Goal: Contribute content

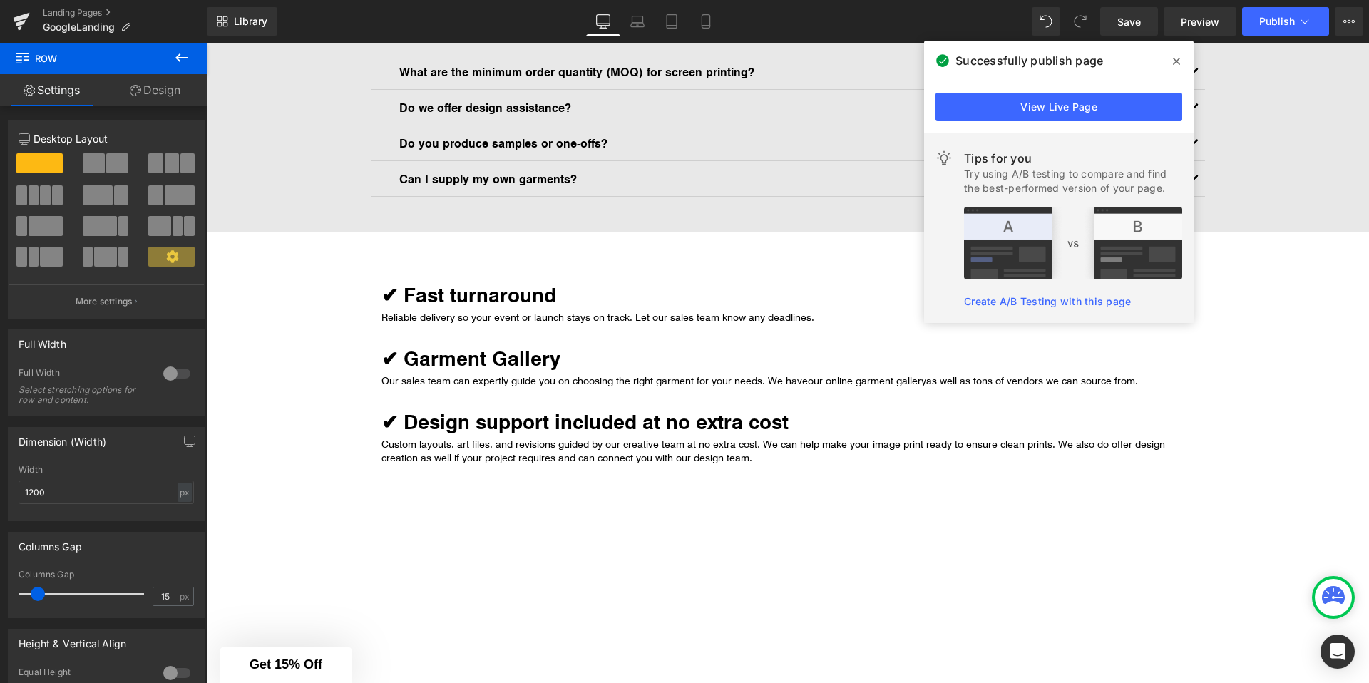
click at [206, 43] on div at bounding box center [206, 43] width 0 height 0
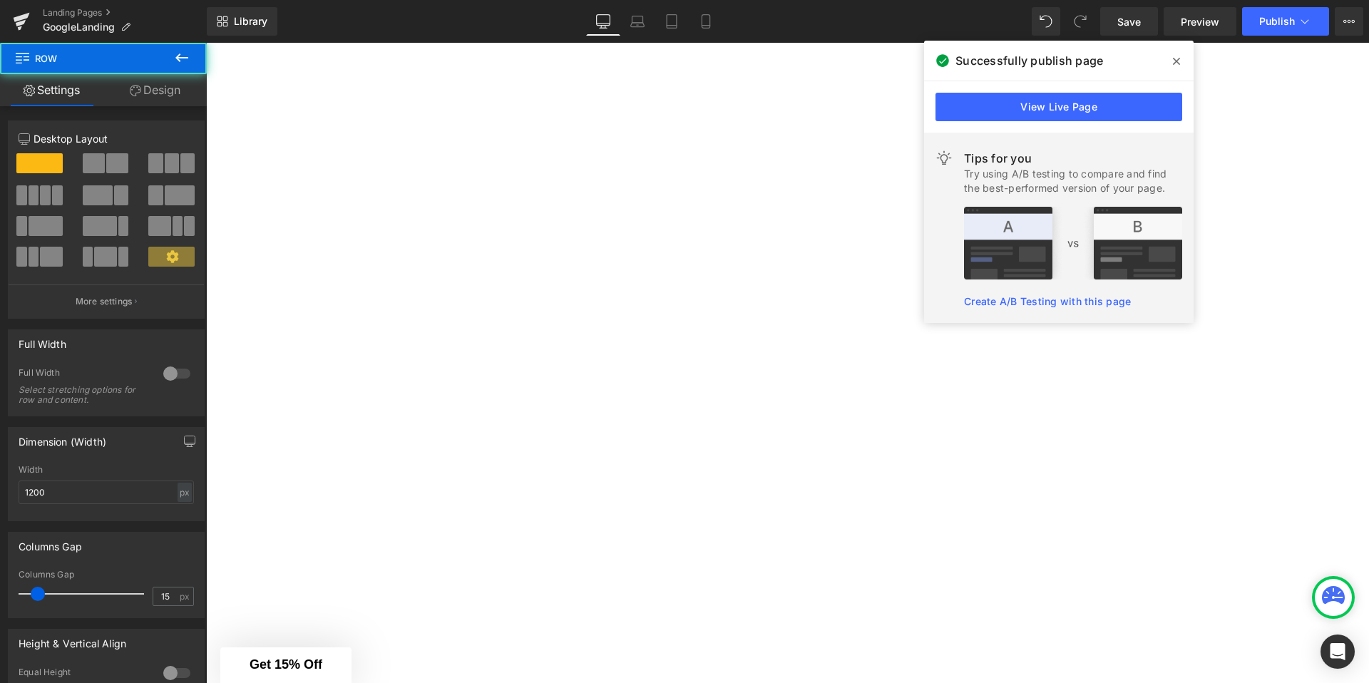
click at [1265, 309] on div "Image GET A QUOTE Button [EMAIL_ADDRESS][DOMAIN_NAME] (512) 666 - 9050 Text Blo…" at bounding box center [787, 133] width 1163 height 3098
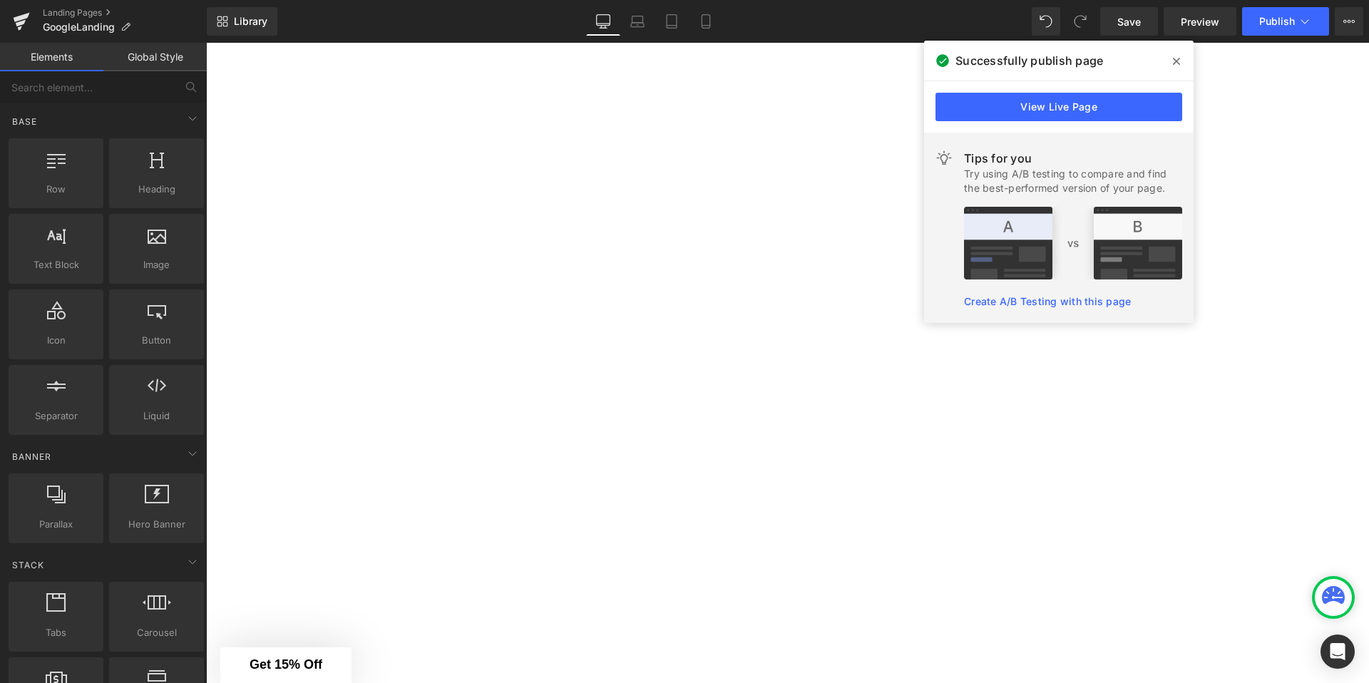
scroll to position [705, 0]
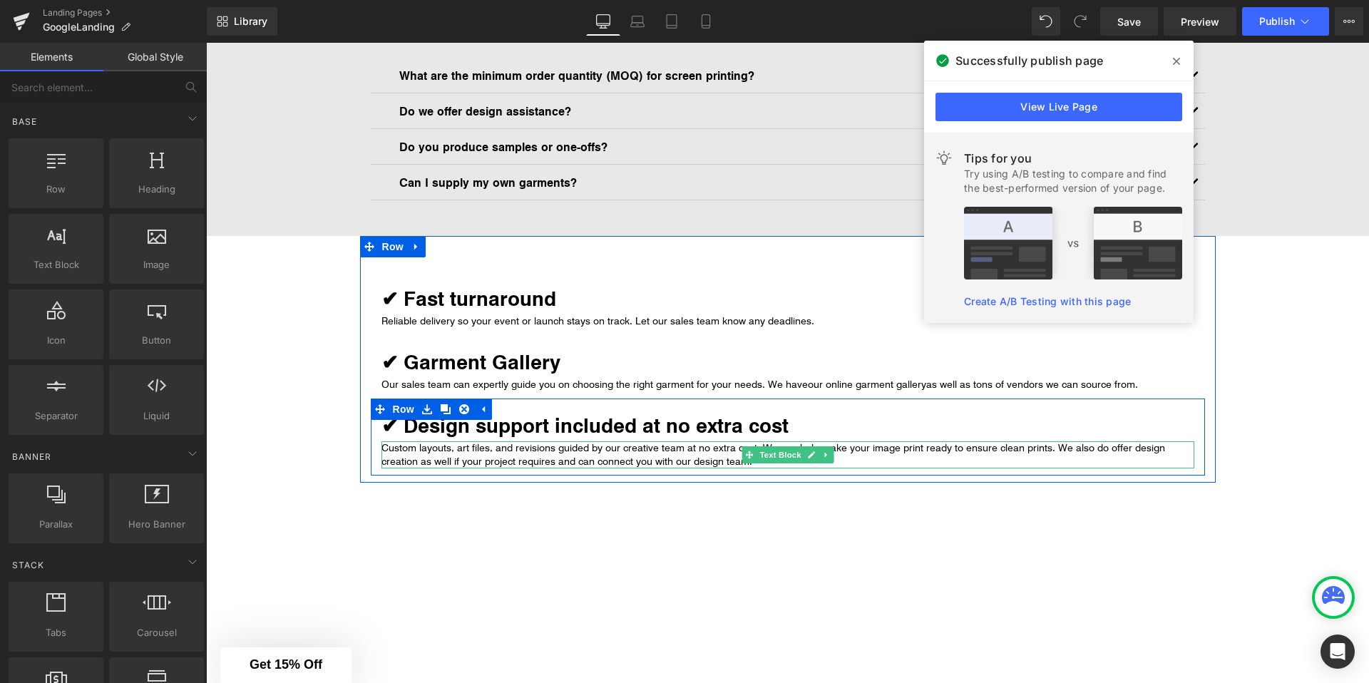
click at [390, 451] on p "Custom layouts, art files, and revisions guided by our creative team at no extr…" at bounding box center [787, 454] width 813 height 27
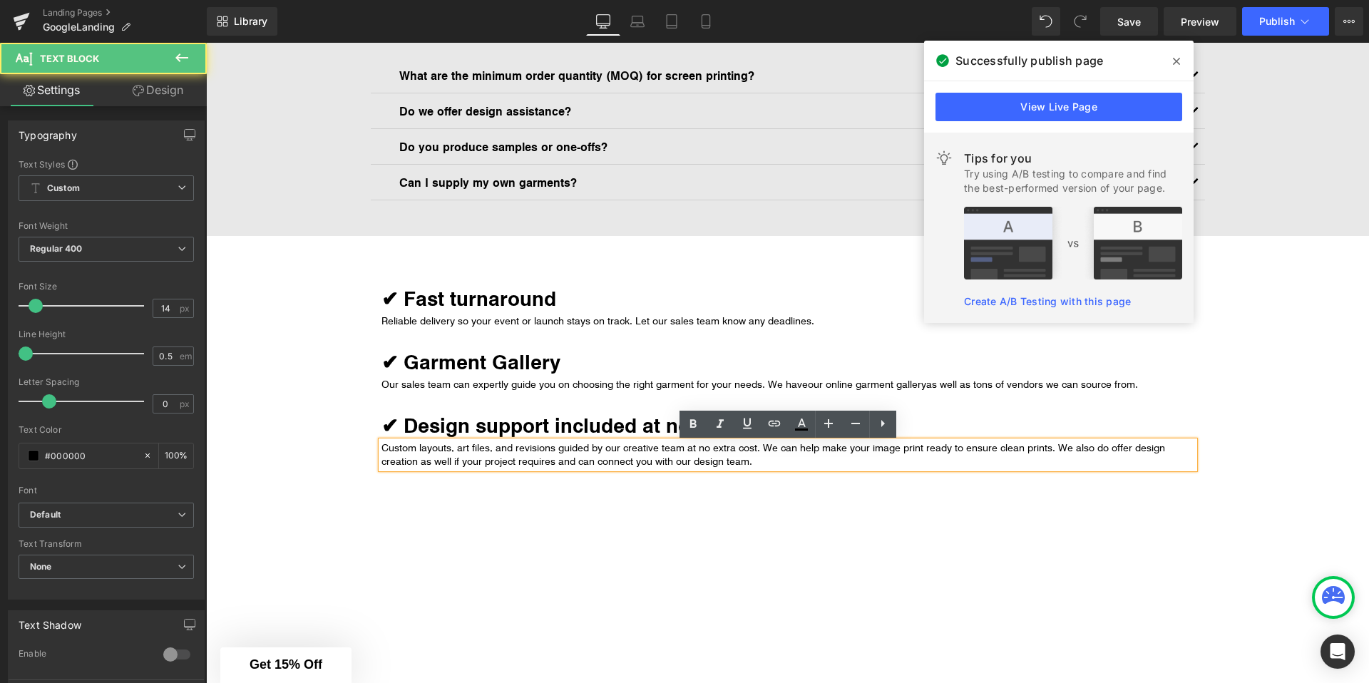
click at [389, 450] on p "Custom layouts, art files, and revisions guided by our creative team at no extr…" at bounding box center [787, 454] width 813 height 27
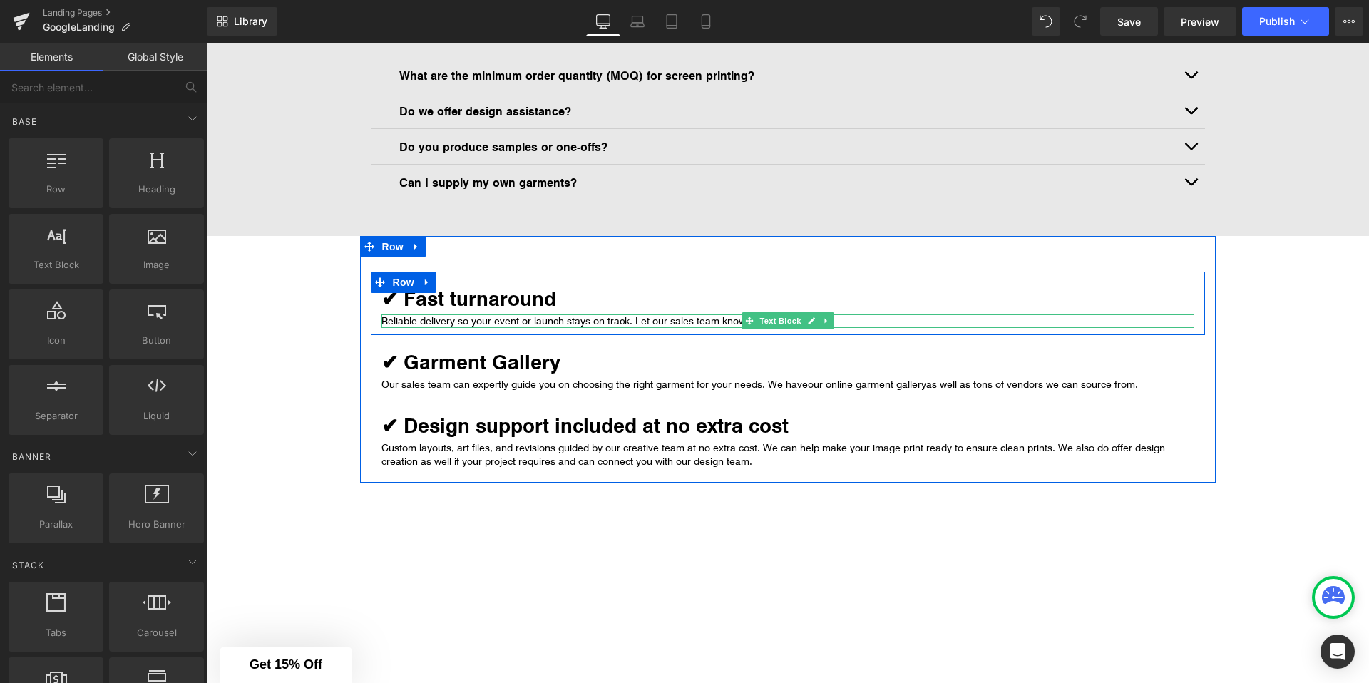
click at [387, 321] on p "Reliable delivery so your event or launch stays on track. Let our sales team kn…" at bounding box center [787, 321] width 813 height 14
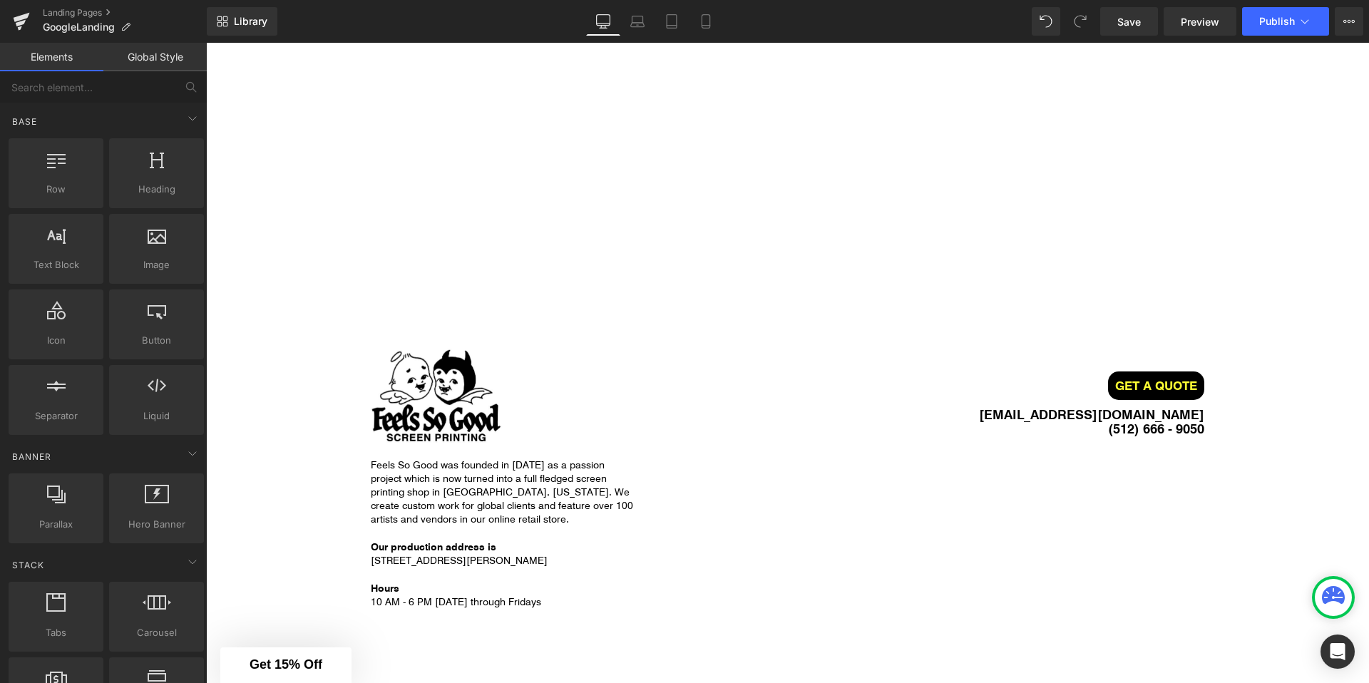
scroll to position [1866, 0]
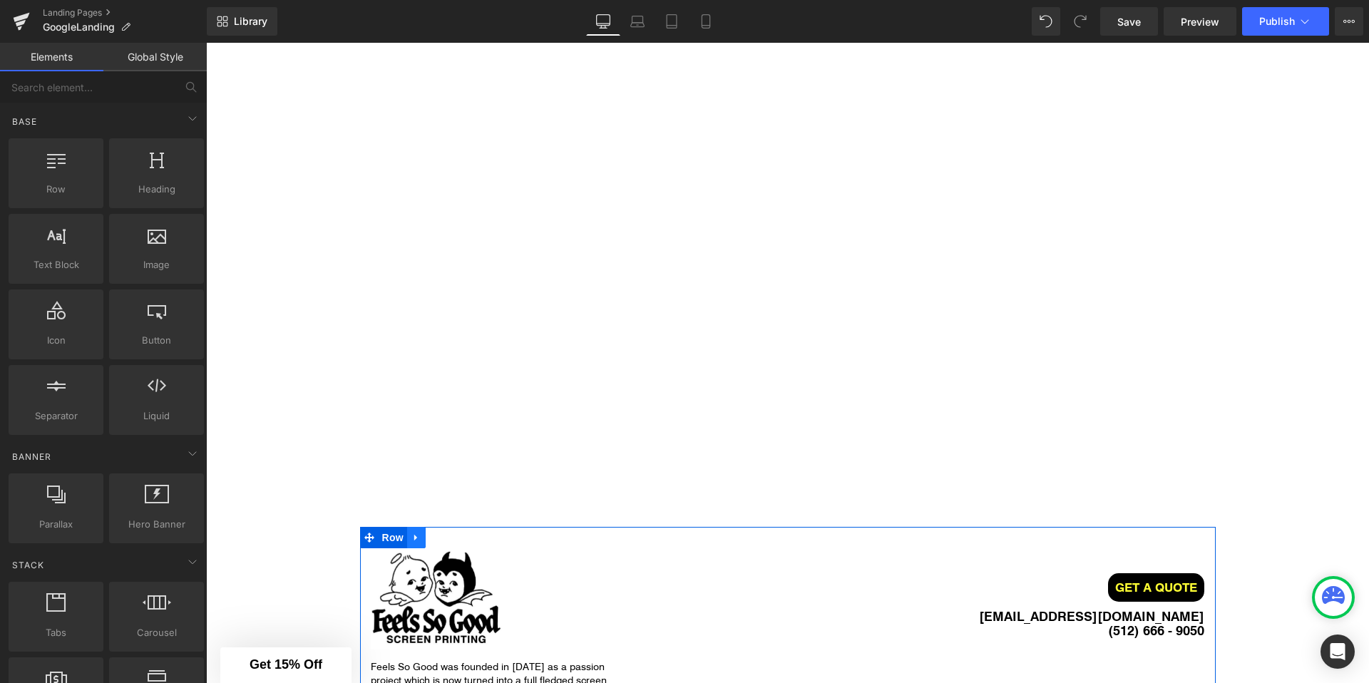
click at [415, 538] on icon at bounding box center [415, 538] width 3 height 6
click at [400, 540] on span "Row" at bounding box center [393, 537] width 29 height 21
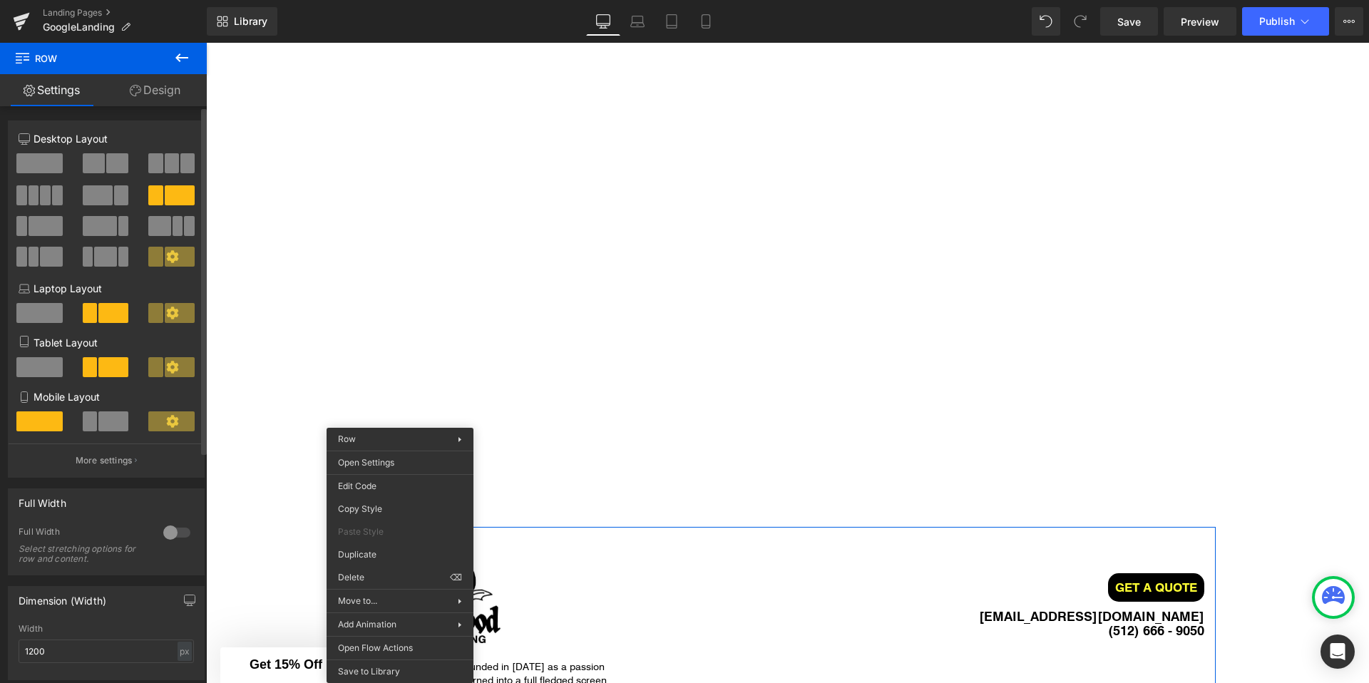
scroll to position [383, 0]
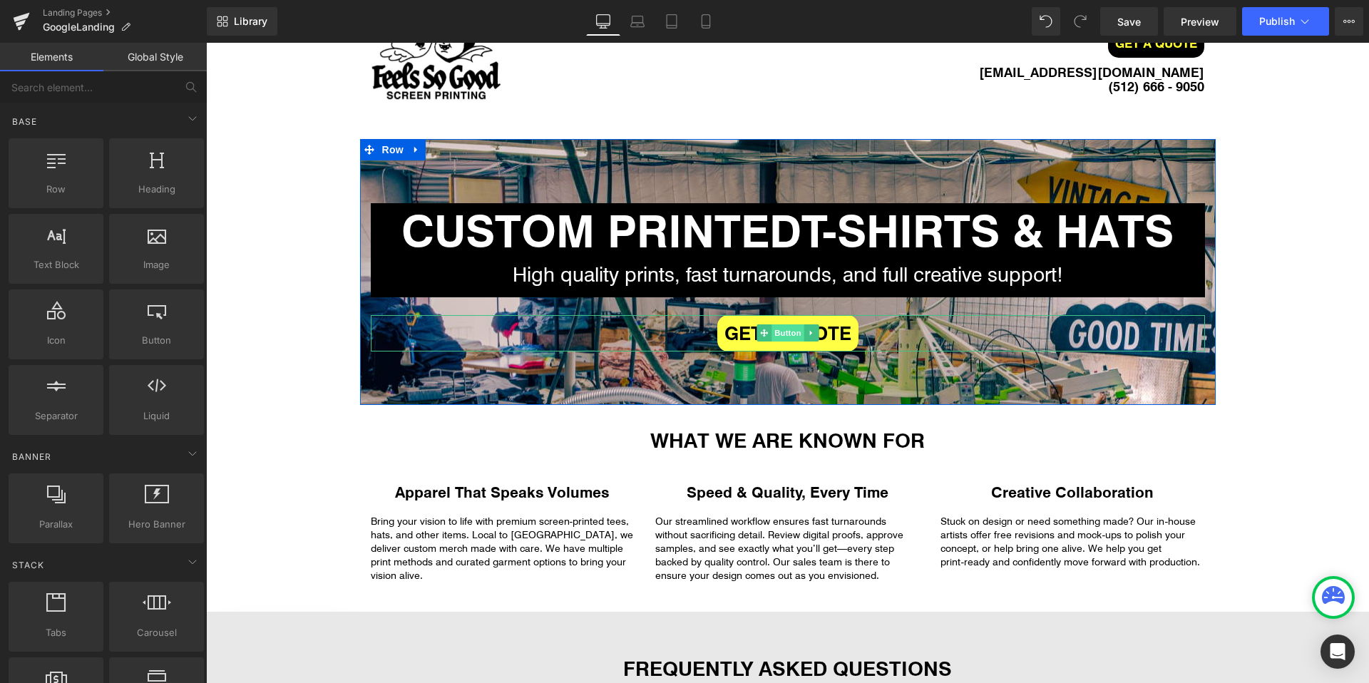
scroll to position [0, 0]
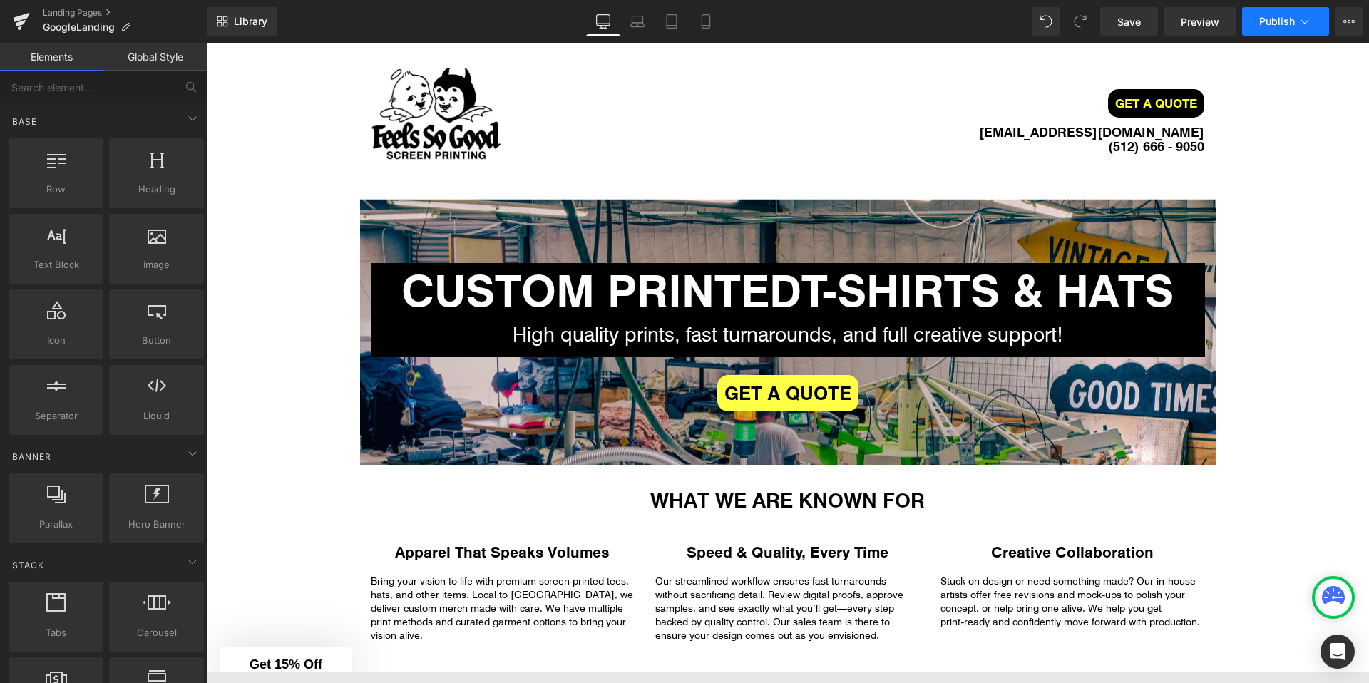
click at [1284, 26] on span "Publish" at bounding box center [1277, 21] width 36 height 11
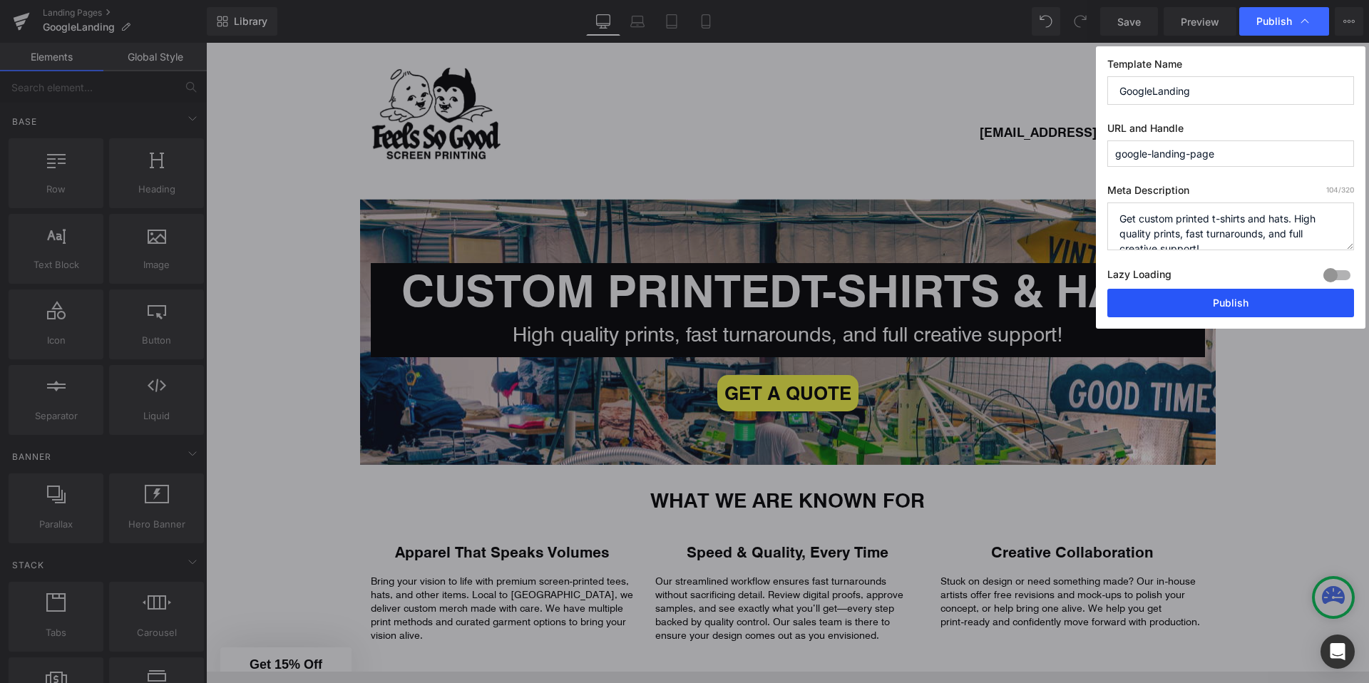
click at [1192, 298] on button "Publish" at bounding box center [1230, 303] width 247 height 29
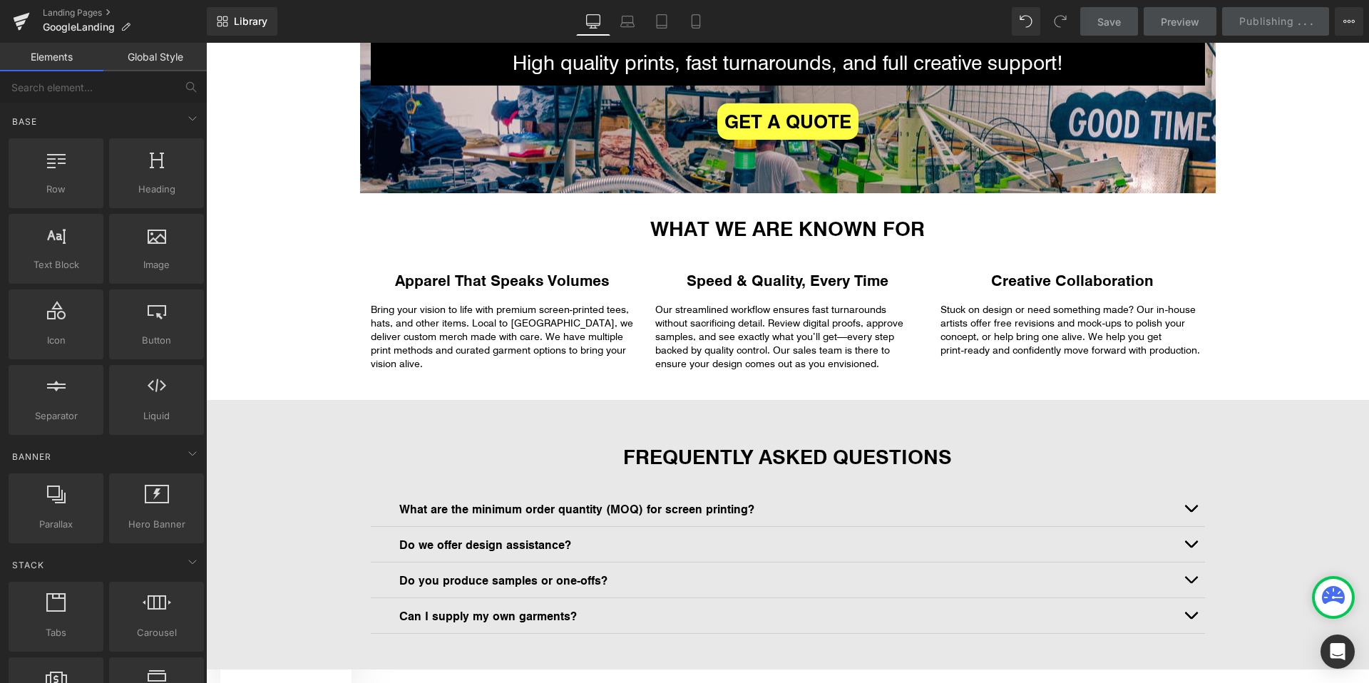
scroll to position [378, 0]
